Goal: Task Accomplishment & Management: Manage account settings

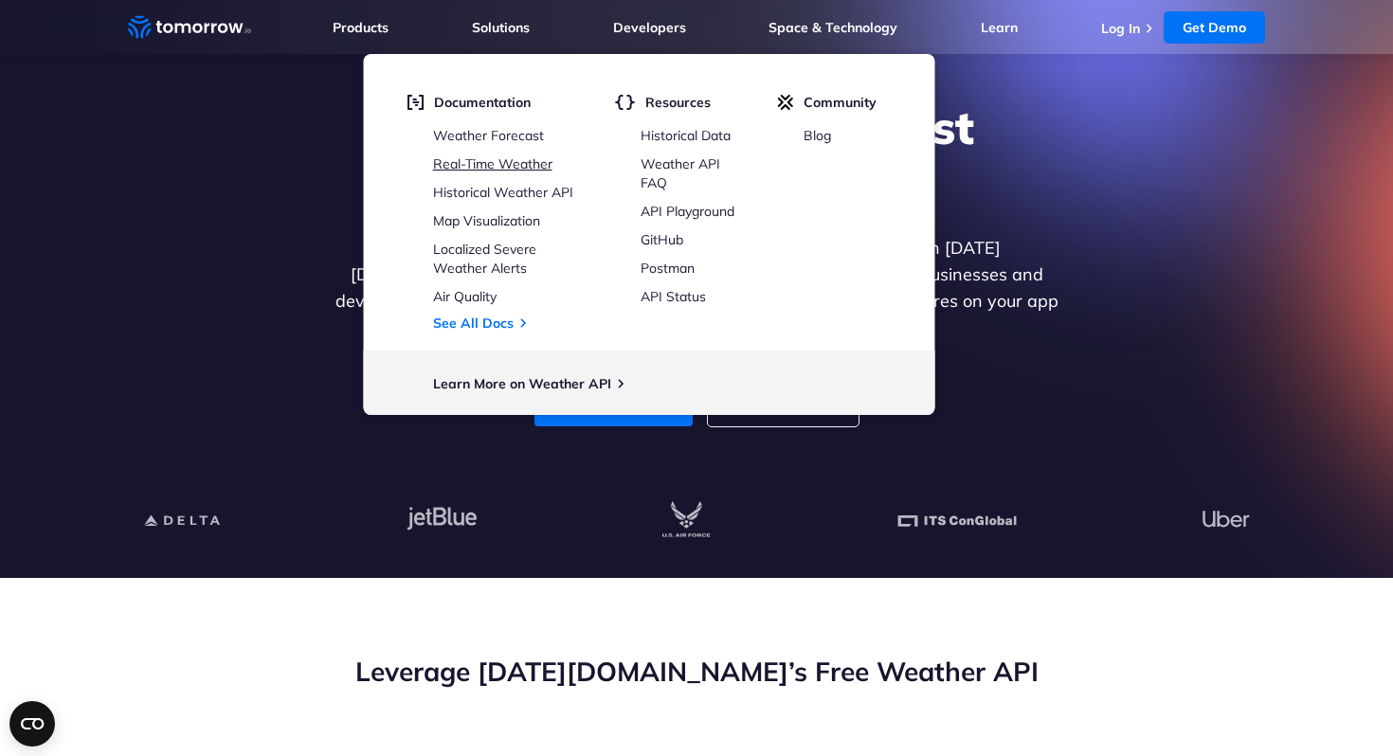
click at [499, 159] on link "Real-Time Weather" at bounding box center [492, 163] width 119 height 17
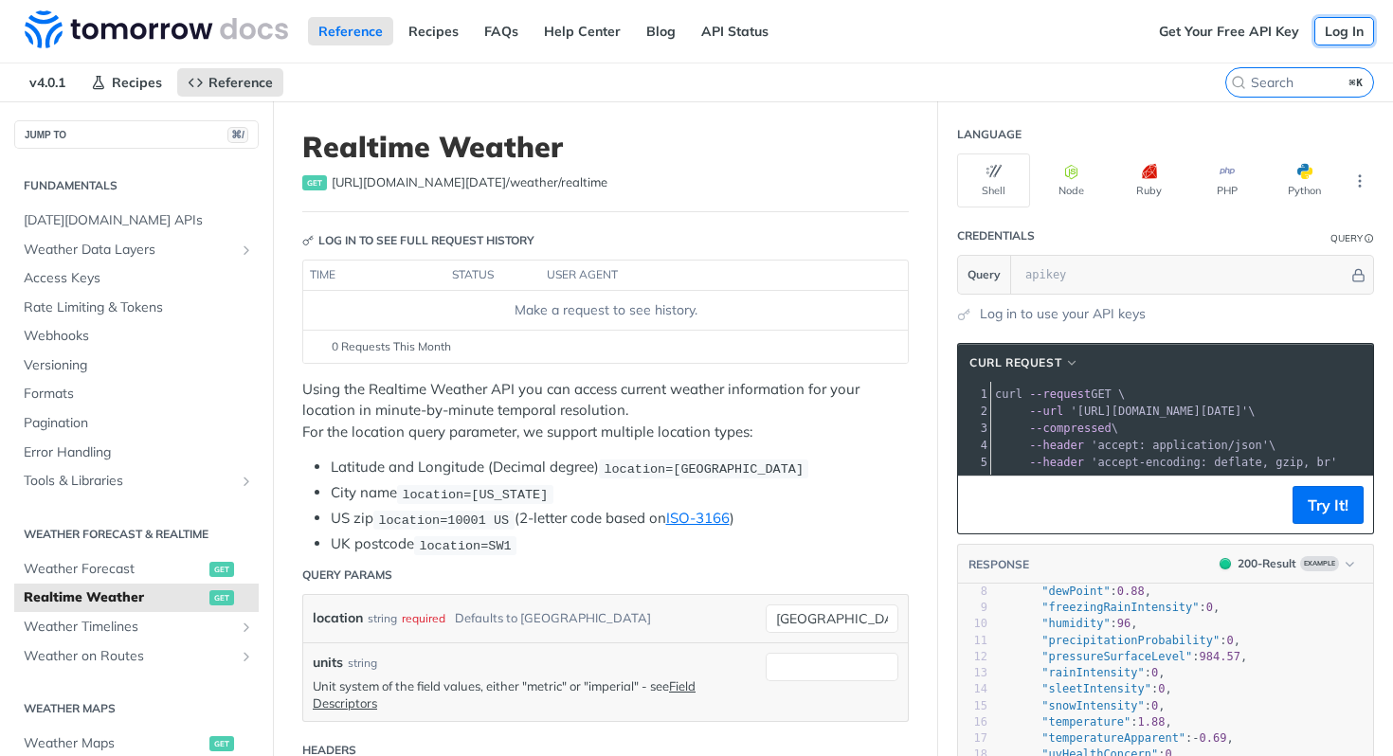
click at [1338, 30] on link "Log In" at bounding box center [1344, 31] width 60 height 28
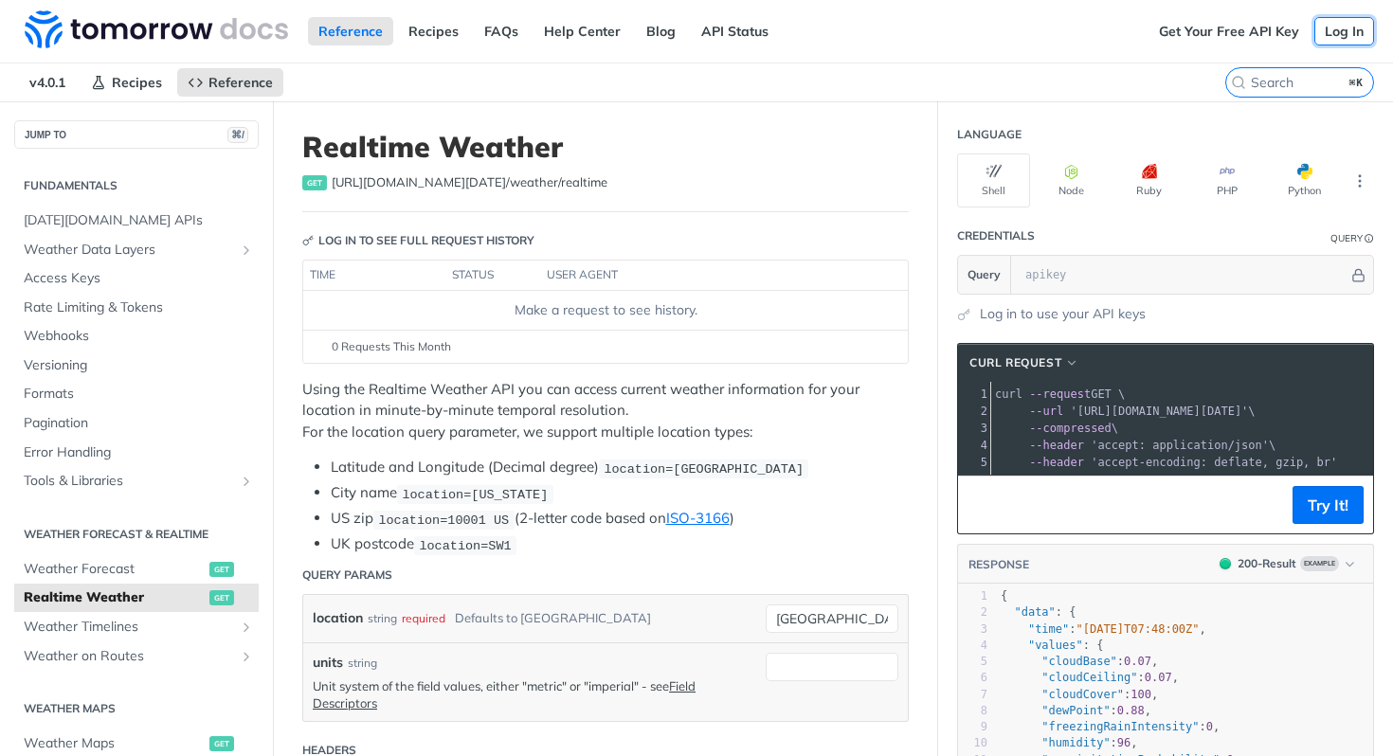
click at [1334, 27] on link "Log In" at bounding box center [1344, 31] width 60 height 28
